Goal: Task Accomplishment & Management: Use online tool/utility

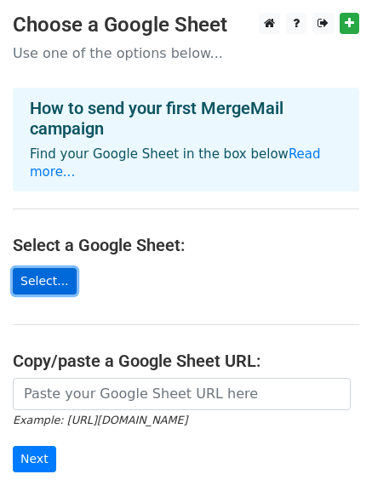
click at [42, 268] on link "Select..." at bounding box center [45, 281] width 64 height 26
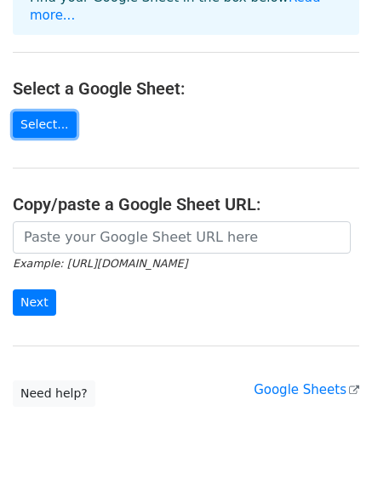
scroll to position [185, 0]
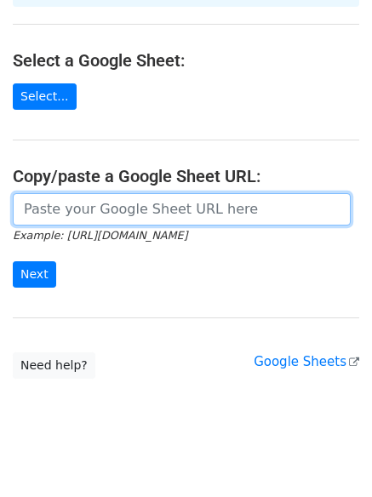
click at [80, 194] on input "url" at bounding box center [182, 209] width 338 height 32
paste input "https://docs.google.com/spreadsheets/d/1BN95kykFPVcElTaKnUG9VVPgXNd9Br_Zyi3ngWi…"
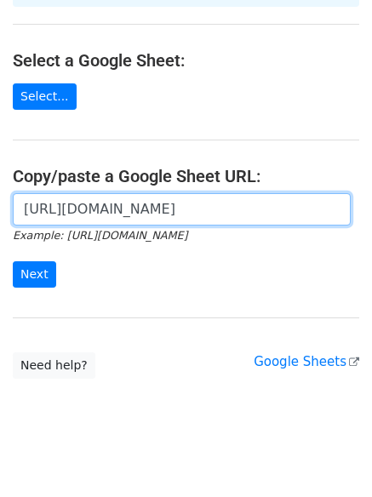
scroll to position [0, 369]
type input "https://docs.google.com/spreadsheets/d/1BN95kykFPVcElTaKnUG9VVPgXNd9Br_Zyi3ngWi…"
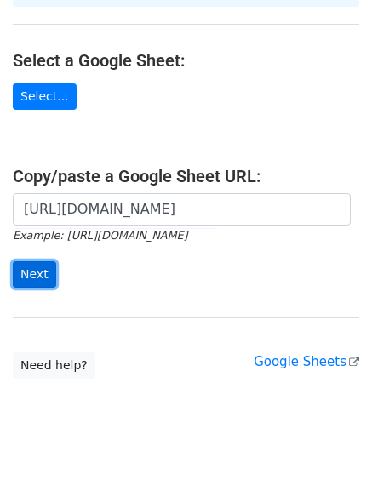
click at [35, 261] on input "Next" at bounding box center [34, 274] width 43 height 26
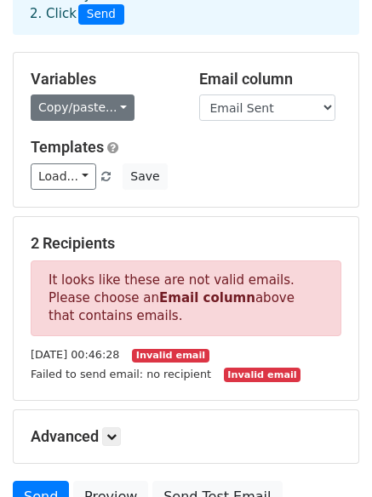
scroll to position [98, 0]
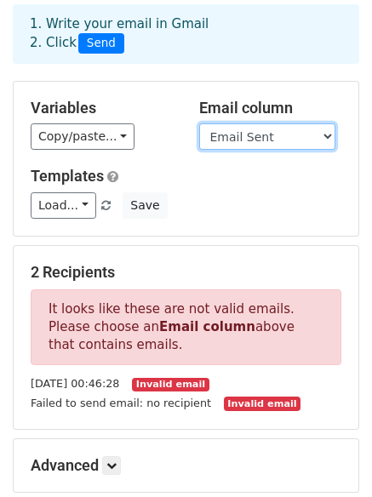
click at [322, 123] on select "First name Last name Recipient Description Discount code Discount amount Email …" at bounding box center [267, 136] width 136 height 26
click at [199, 123] on select "First name Last name Recipient Description Discount code Discount amount Email …" at bounding box center [267, 136] width 136 height 26
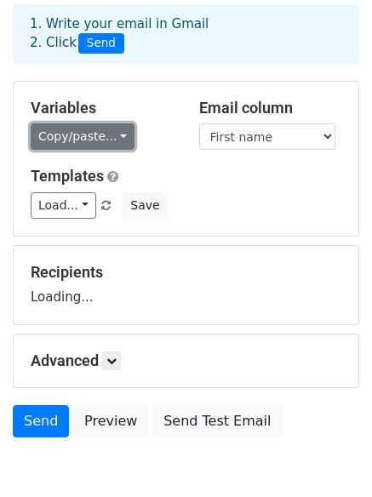
click at [111, 123] on link "Copy/paste..." at bounding box center [83, 136] width 104 height 26
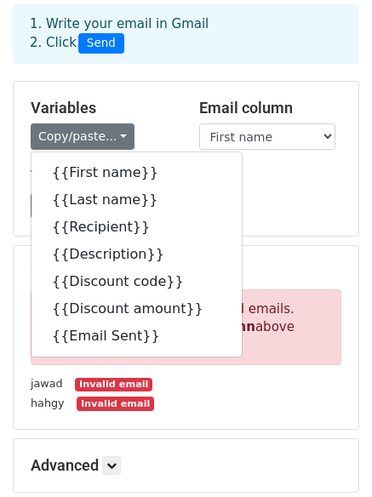
click at [242, 167] on h5 "Templates" at bounding box center [186, 176] width 310 height 19
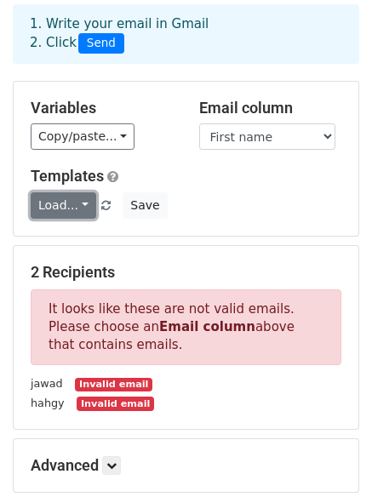
click at [77, 192] on link "Load..." at bounding box center [63, 205] width 65 height 26
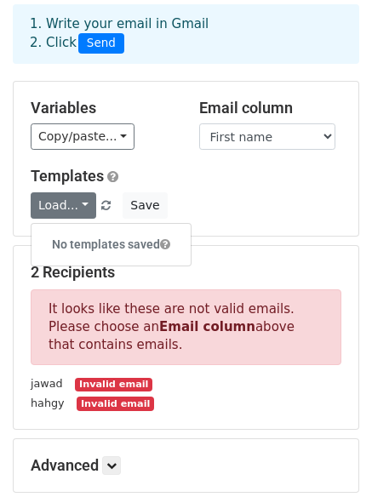
click at [226, 192] on div "Load... No templates saved Save" at bounding box center [186, 205] width 336 height 26
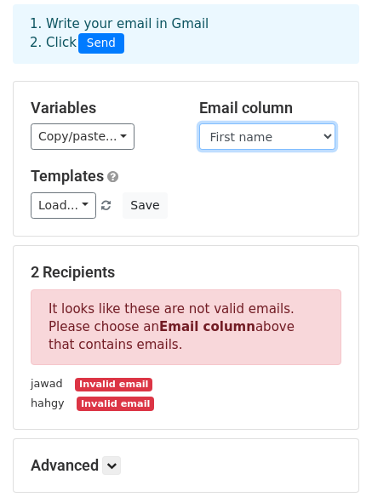
click at [327, 123] on select "First name Last name Recipient Description Discount code Discount amount Email …" at bounding box center [267, 136] width 136 height 26
select select "Recipient"
click at [199, 123] on select "First name Last name Recipient Description Discount code Discount amount Email …" at bounding box center [267, 136] width 136 height 26
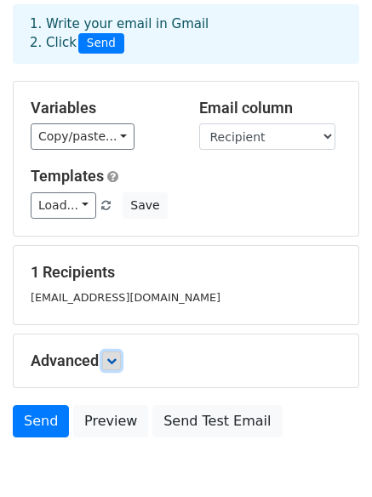
click at [117, 355] on icon at bounding box center [111, 360] width 10 height 10
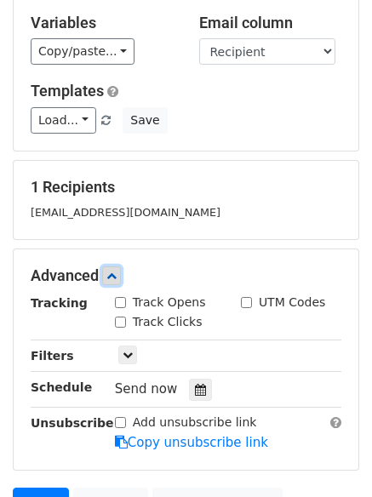
scroll to position [268, 0]
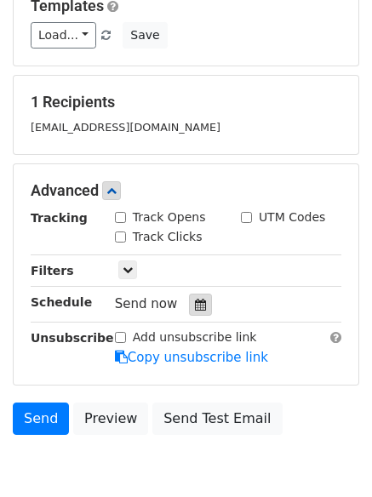
click at [195, 298] on icon at bounding box center [200, 304] width 11 height 12
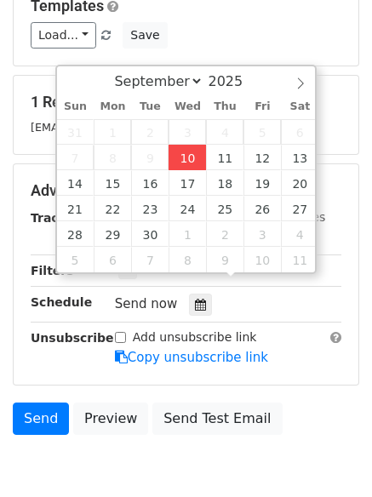
type input "[DATE] 13:21"
type input "01"
type input "21"
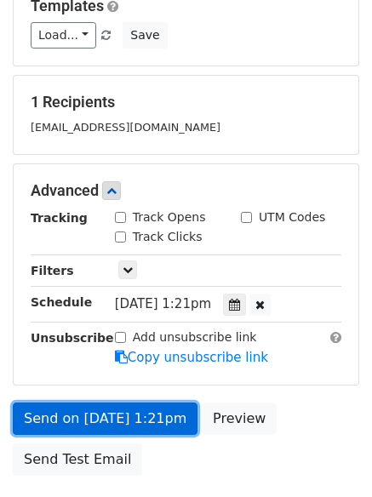
click at [141, 402] on link "Send on [DATE] 1:21pm" at bounding box center [105, 418] width 185 height 32
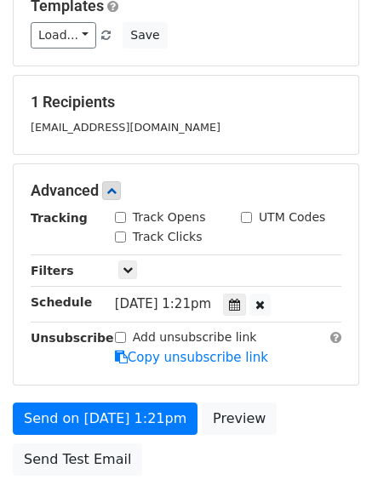
click at [211, 296] on span "[DATE] 1:21pm" at bounding box center [163, 303] width 96 height 15
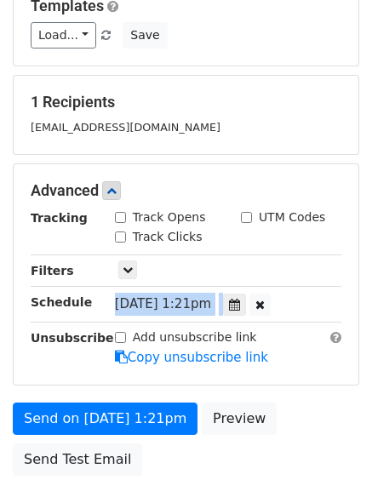
click at [211, 296] on span "[DATE] 1:21pm" at bounding box center [163, 303] width 96 height 15
click at [264, 298] on icon at bounding box center [259, 304] width 9 height 12
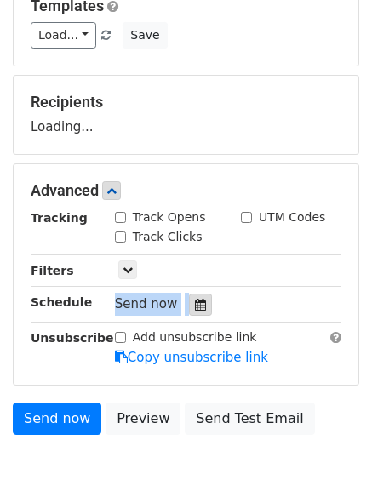
click at [189, 293] on div at bounding box center [200, 304] width 23 height 22
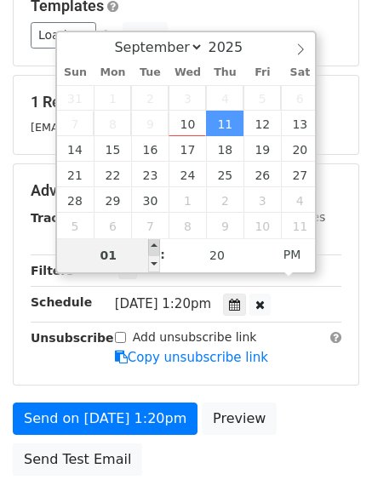
type input "[DATE] 14:20"
type input "02"
click at [153, 247] on span at bounding box center [154, 246] width 12 height 17
type input "[DATE] 15:20"
type input "03"
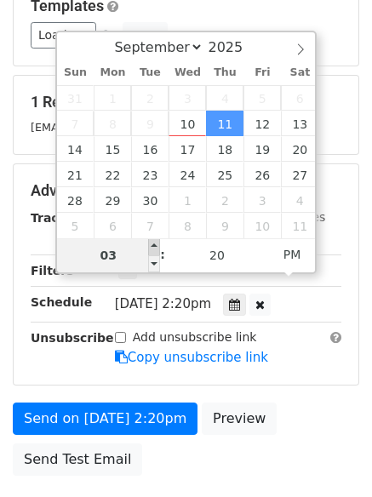
click at [153, 247] on span at bounding box center [154, 246] width 12 height 17
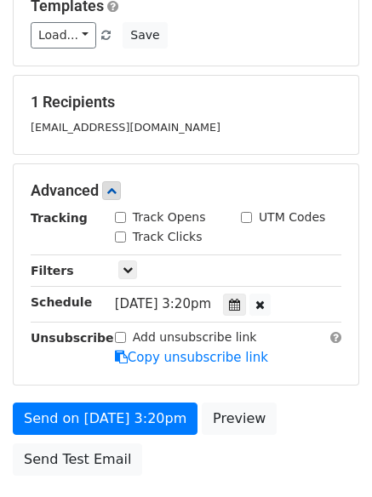
click at [271, 22] on div "Load... No templates saved Save" at bounding box center [186, 35] width 336 height 26
click at [270, 293] on div at bounding box center [259, 304] width 21 height 22
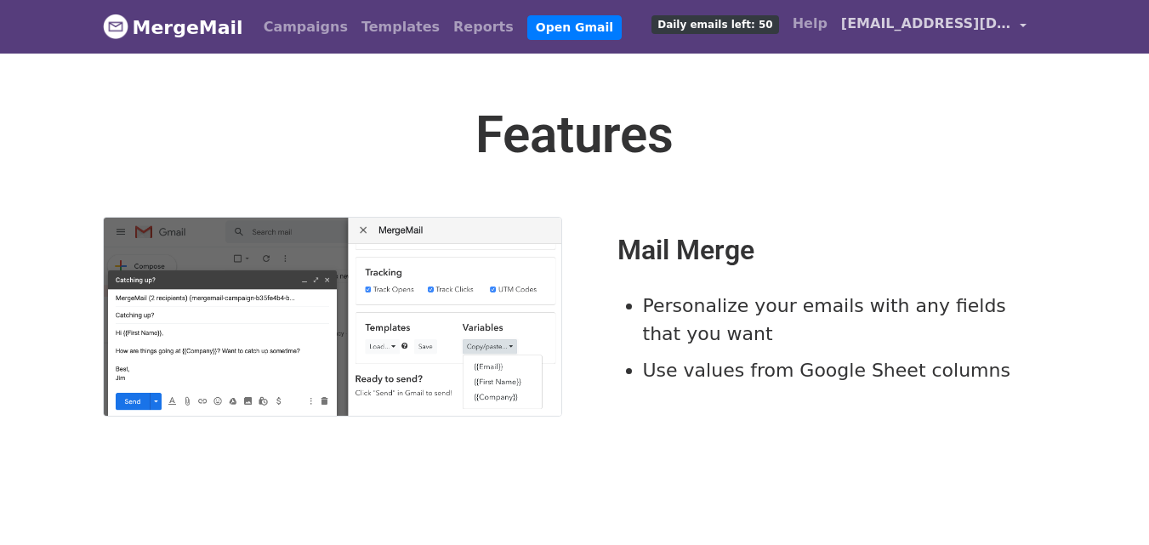
click at [1025, 25] on link "abror@bubt.edu.bd" at bounding box center [933, 27] width 199 height 40
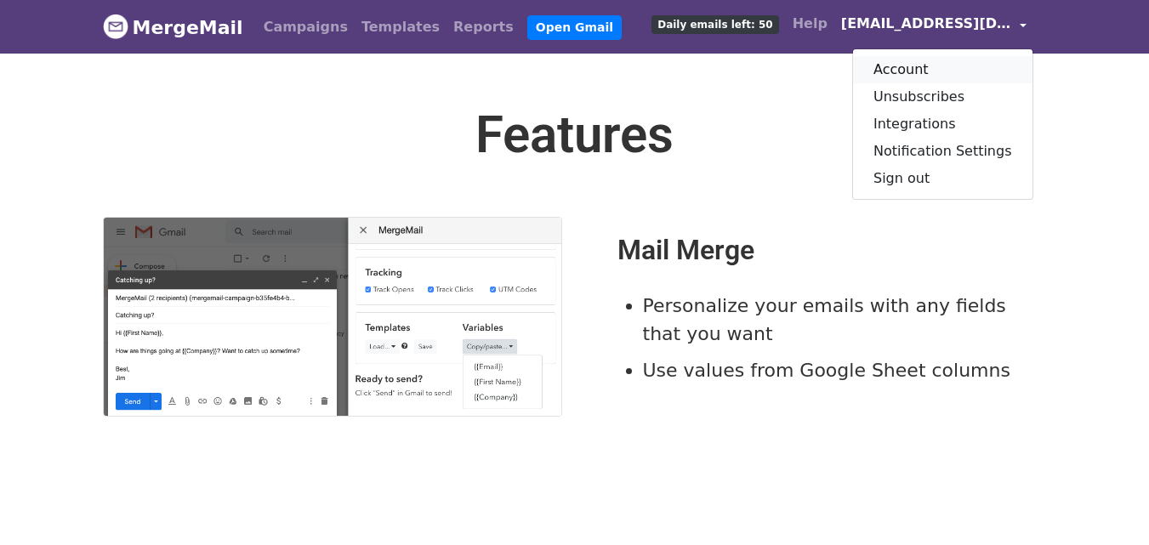
click at [910, 74] on link "Account" at bounding box center [942, 69] width 179 height 27
